Goal: Task Accomplishment & Management: Manage account settings

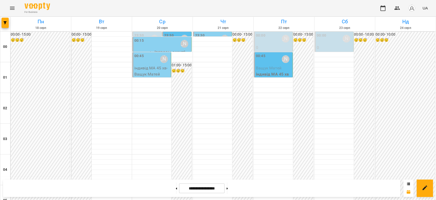
scroll to position [426, 0]
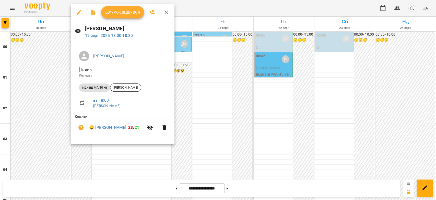
click at [119, 153] on div at bounding box center [218, 100] width 436 height 200
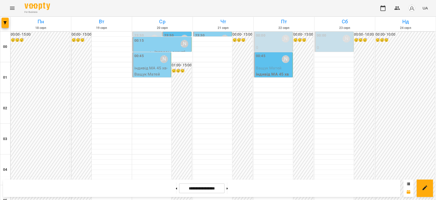
scroll to position [506, 0]
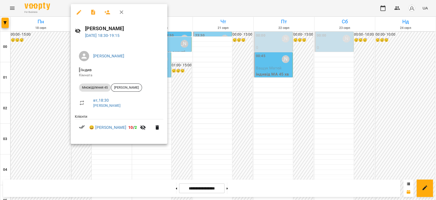
click at [165, 160] on div at bounding box center [218, 100] width 436 height 200
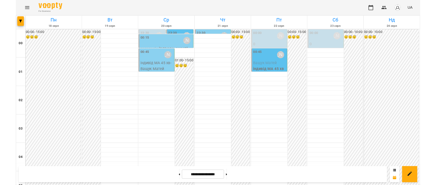
scroll to position [562, 0]
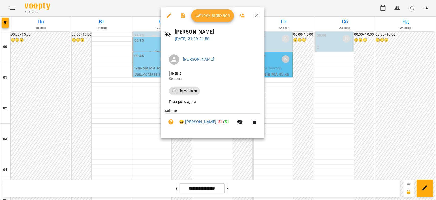
click at [142, 137] on div at bounding box center [218, 100] width 436 height 200
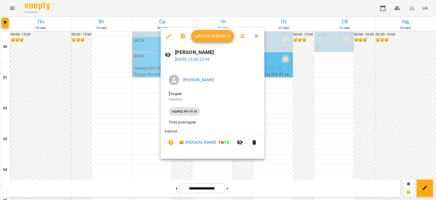
click at [137, 141] on div at bounding box center [218, 100] width 436 height 200
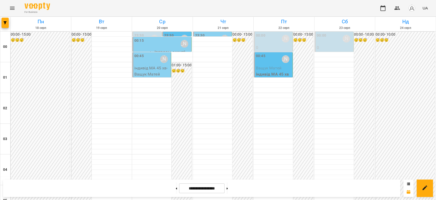
scroll to position [591, 0]
